Goal: Task Accomplishment & Management: Manage account settings

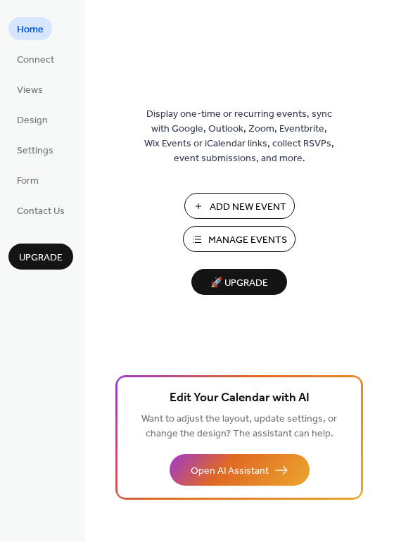
click at [276, 243] on span "Manage Events" at bounding box center [247, 240] width 79 height 15
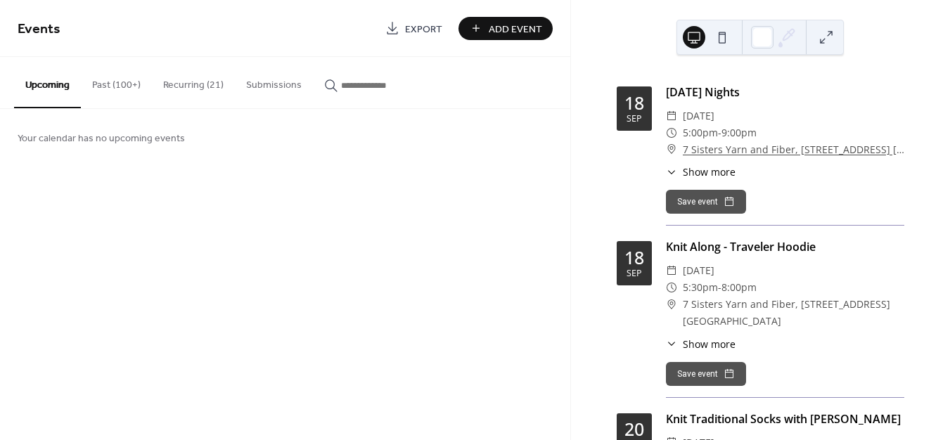
click at [180, 83] on button "Recurring (21)" at bounding box center [193, 82] width 83 height 50
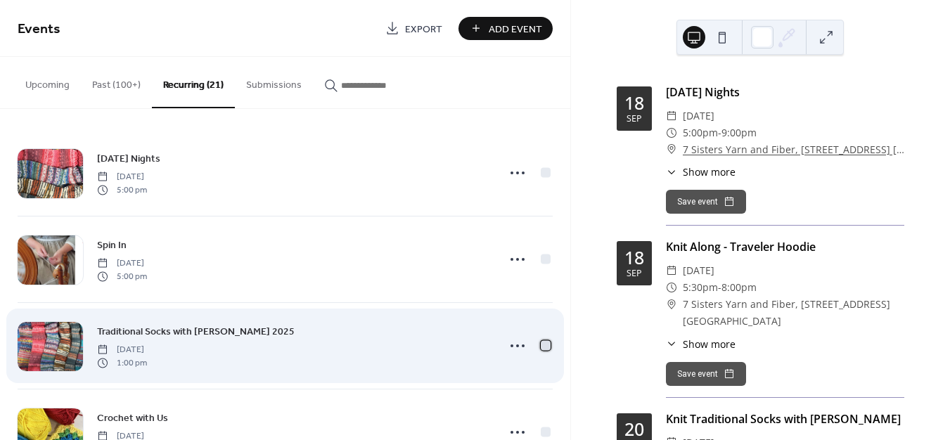
click at [541, 348] on div at bounding box center [546, 345] width 10 height 10
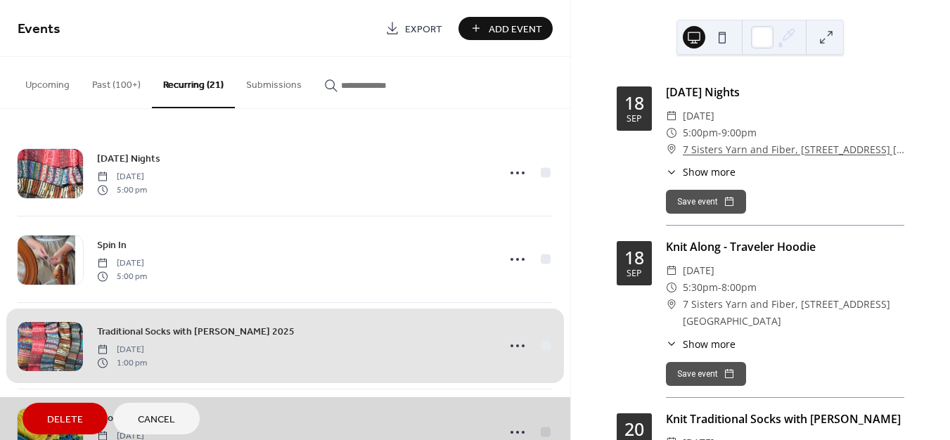
click at [540, 344] on div "Traditional Socks with [PERSON_NAME] 2025 [DATE] 1:00 pm" at bounding box center [285, 345] width 535 height 87
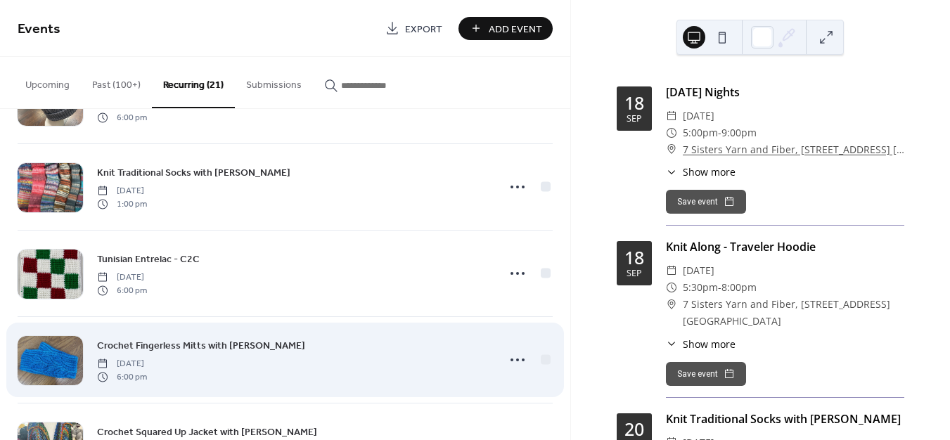
scroll to position [1386, 0]
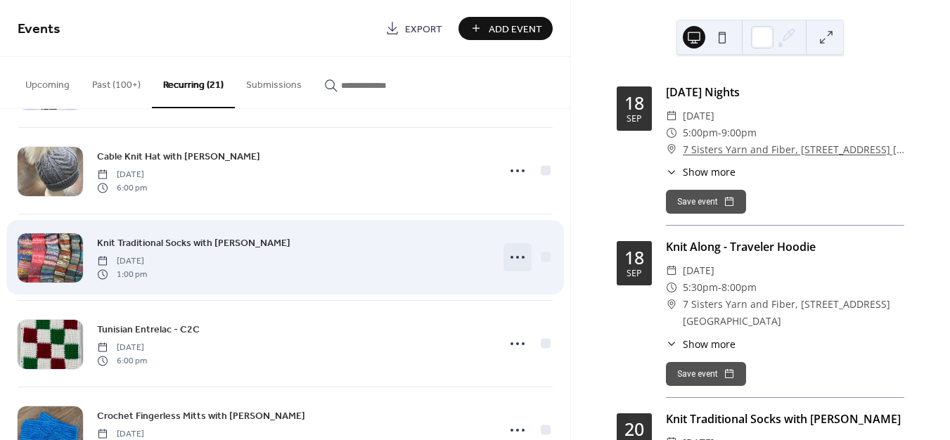
click at [519, 255] on icon at bounding box center [517, 257] width 23 height 23
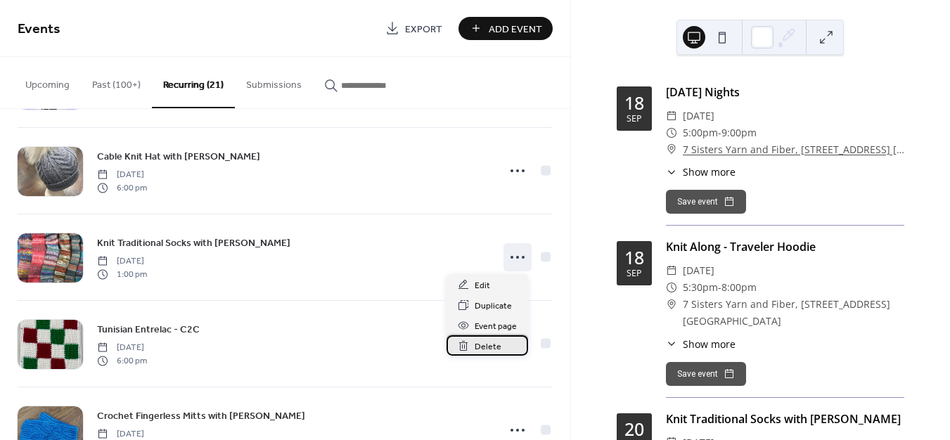
click at [485, 344] on span "Delete" at bounding box center [488, 347] width 27 height 15
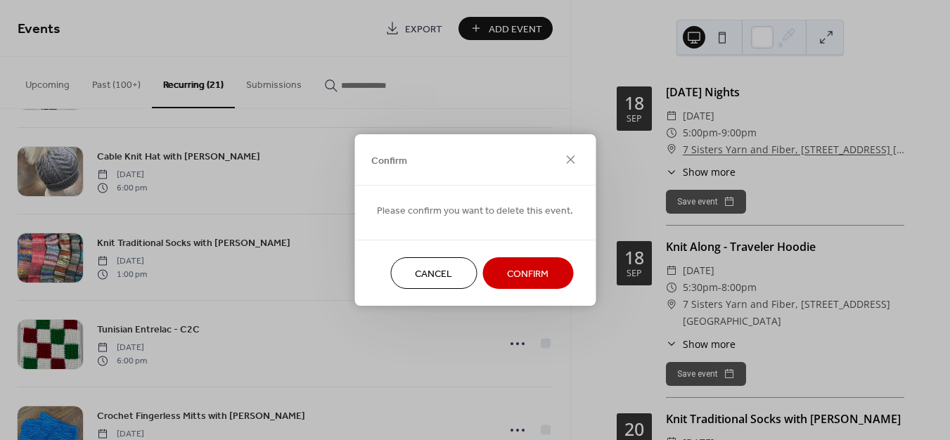
click at [507, 272] on span "Confirm" at bounding box center [527, 274] width 41 height 15
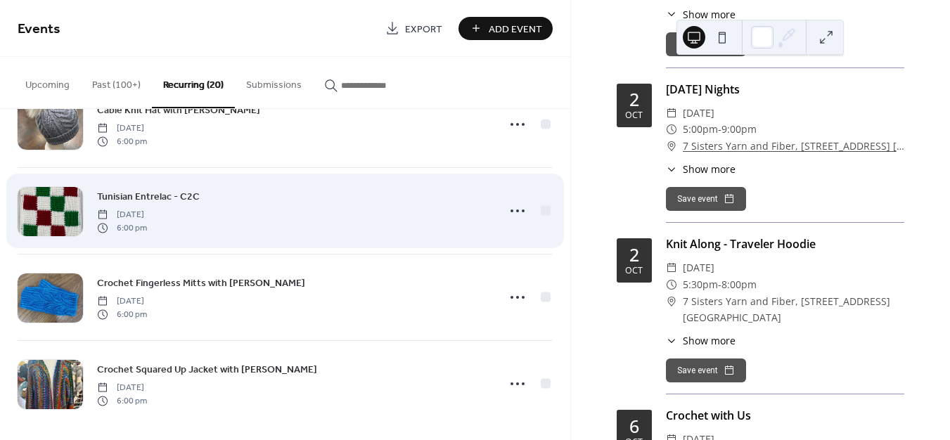
scroll to position [1440, 0]
